Goal: Task Accomplishment & Management: Manage account settings

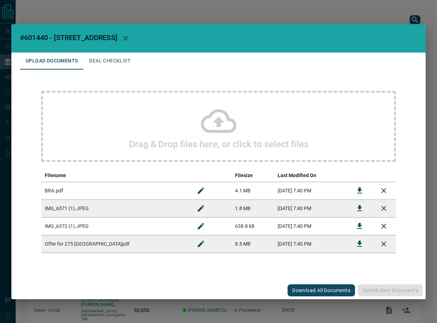
click at [39, 36] on span "#601440 - [STREET_ADDRESS]" at bounding box center [68, 37] width 97 height 9
copy span "601440"
click at [360, 247] on icon "Download" at bounding box center [360, 244] width 9 height 9
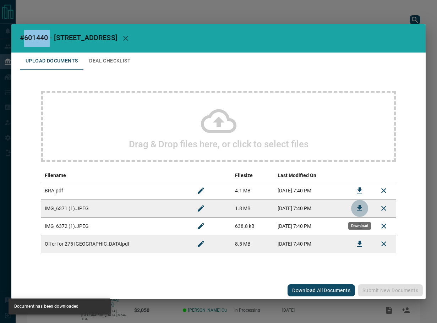
click at [358, 210] on icon "Download" at bounding box center [360, 208] width 9 height 9
click at [356, 228] on icon "Download" at bounding box center [360, 226] width 9 height 9
click at [108, 58] on button "Deal Checklist" at bounding box center [109, 61] width 53 height 17
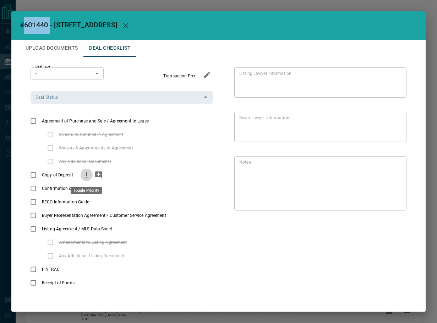
click at [86, 177] on circle "priority" at bounding box center [86, 177] width 1 height 1
click at [101, 177] on icon "add note" at bounding box center [98, 175] width 7 height 7
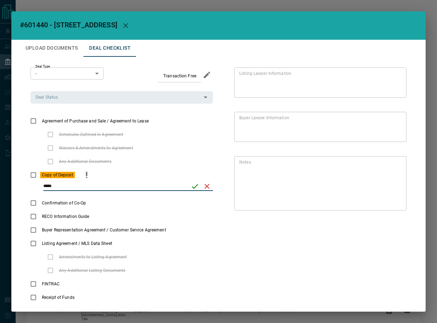
type input "*****"
click at [191, 188] on icon "save" at bounding box center [195, 186] width 9 height 9
click at [82, 98] on input "Deal Status" at bounding box center [116, 97] width 167 height 8
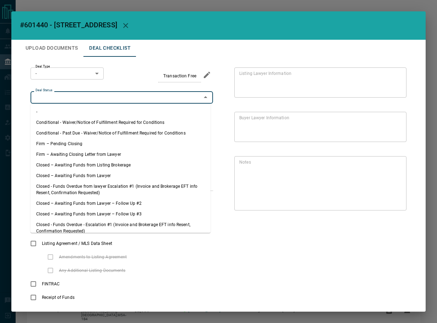
click at [76, 145] on li "Firm – Pending Closing" at bounding box center [121, 144] width 180 height 11
type input "**********"
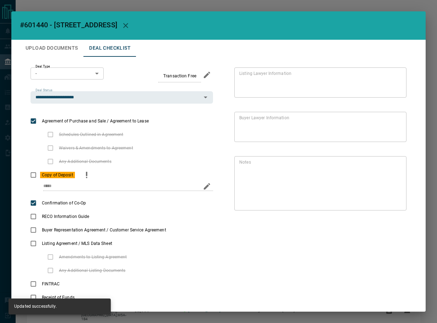
click at [75, 71] on body "Lead Transfers Leads Deals Listings Campaigns Quota Rules Agent Quotas Admin Mo…" at bounding box center [218, 198] width 437 height 397
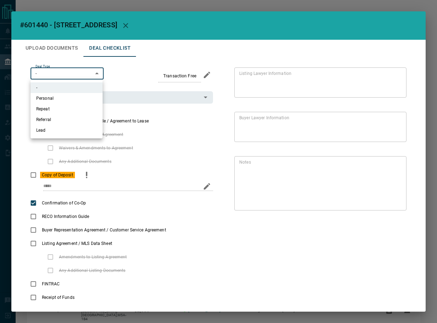
click at [52, 129] on li "Lead" at bounding box center [67, 130] width 72 height 11
type input "*"
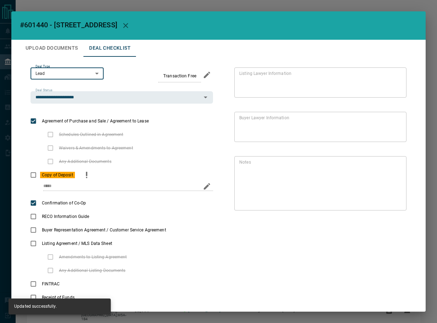
click at [58, 44] on button "Upload Documents" at bounding box center [52, 48] width 64 height 17
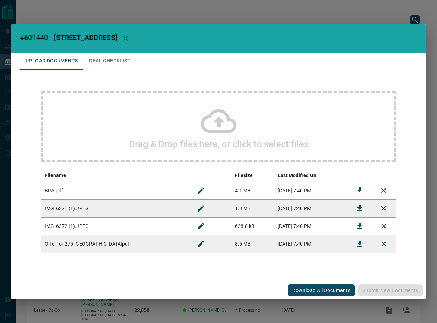
click at [359, 189] on icon "Download" at bounding box center [359, 191] width 5 height 6
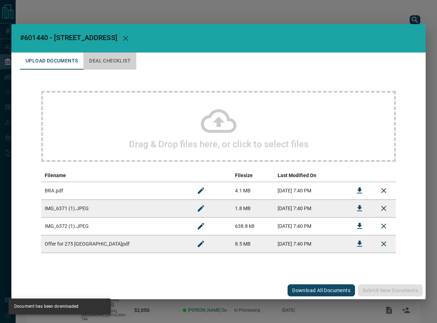
click at [120, 64] on button "Deal Checklist" at bounding box center [109, 61] width 53 height 17
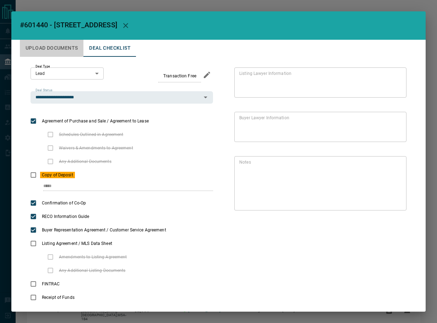
click at [40, 49] on button "Upload Documents" at bounding box center [52, 48] width 64 height 17
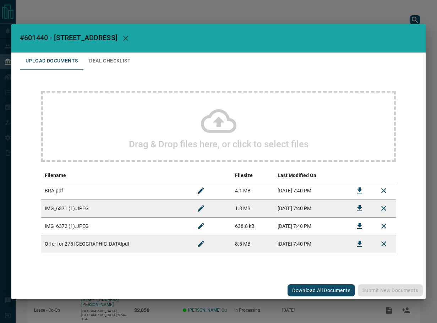
click at [94, 94] on div "Drag & Drop files here, or click to select files" at bounding box center [218, 126] width 355 height 71
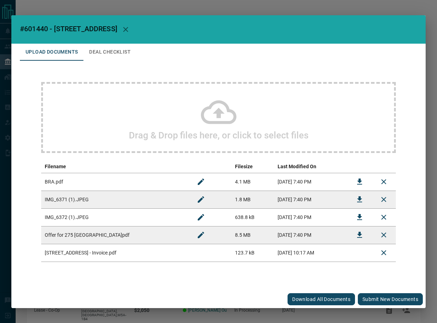
click at [383, 296] on button "Submit new documents" at bounding box center [390, 299] width 65 height 12
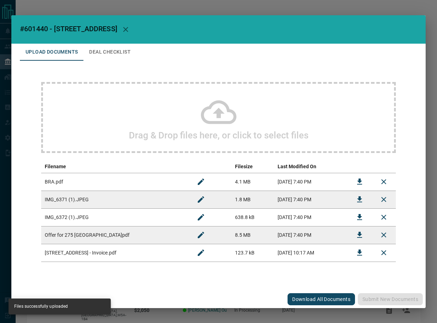
click at [123, 52] on button "Deal Checklist" at bounding box center [109, 52] width 53 height 17
